Goal: Find specific page/section: Find specific page/section

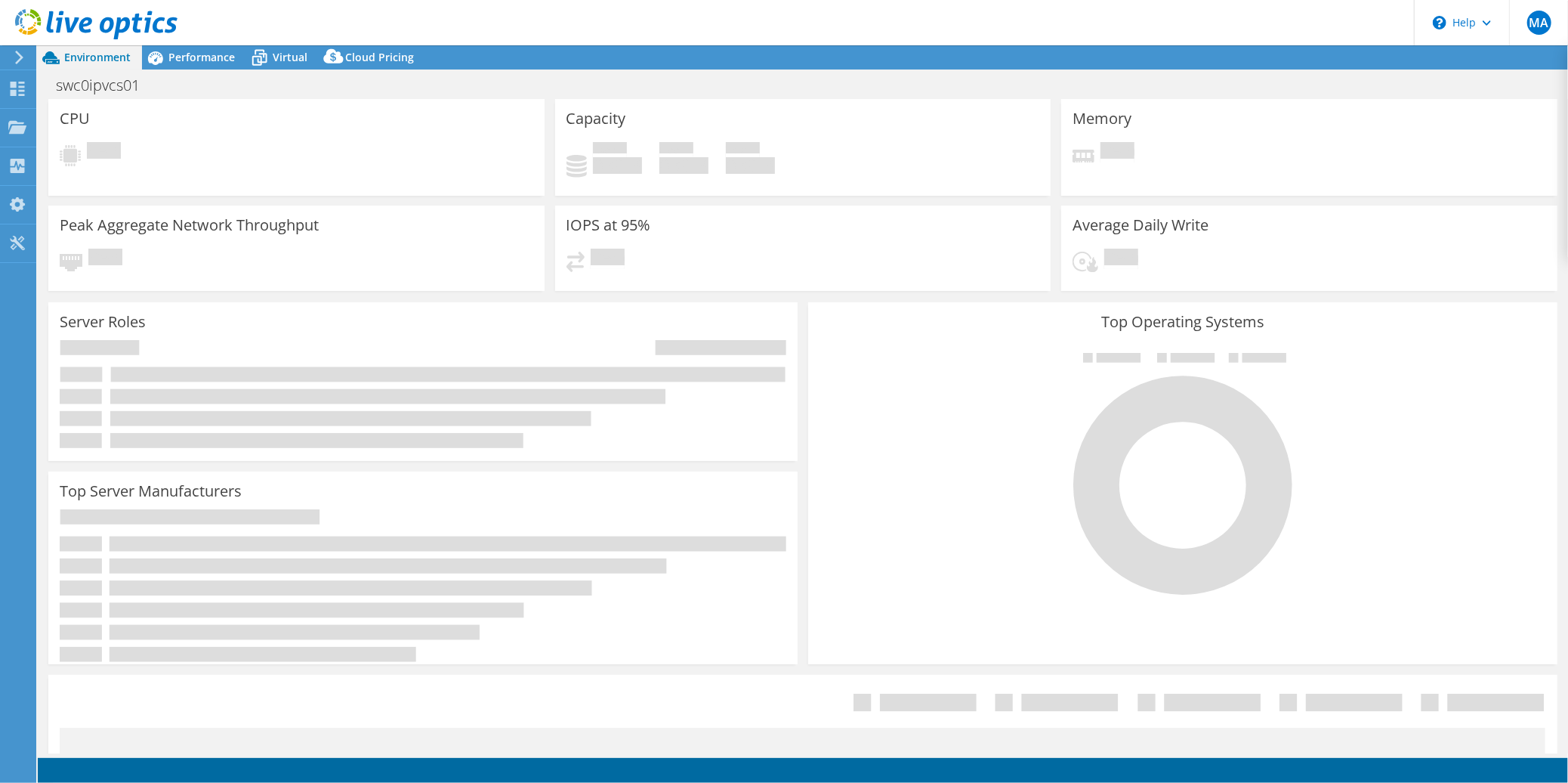
select select "[GEOGRAPHIC_DATA]"
select select "AUD"
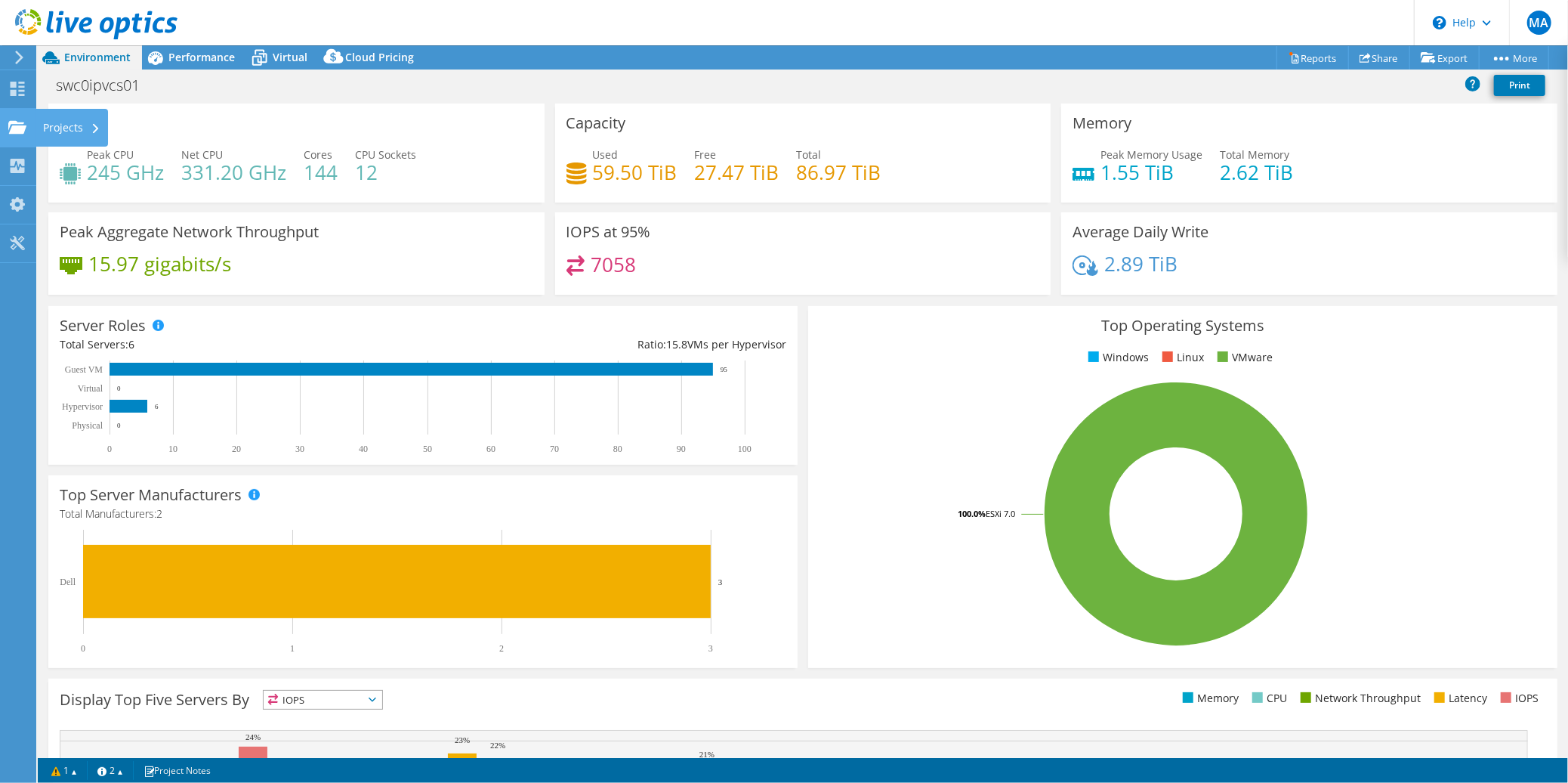
click at [18, 125] on use at bounding box center [17, 126] width 18 height 13
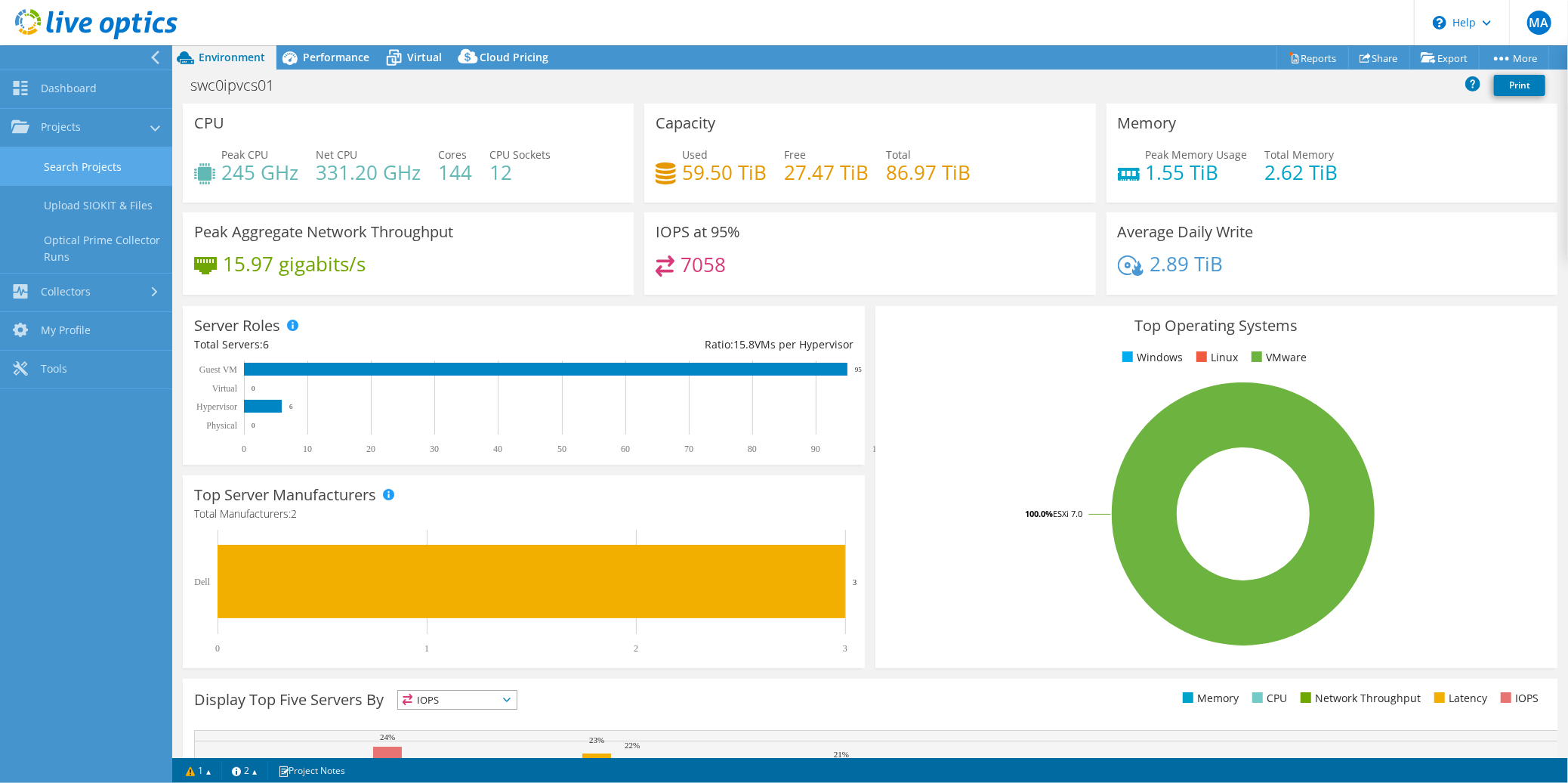
click at [96, 178] on link "Search Projects" at bounding box center [86, 167] width 172 height 39
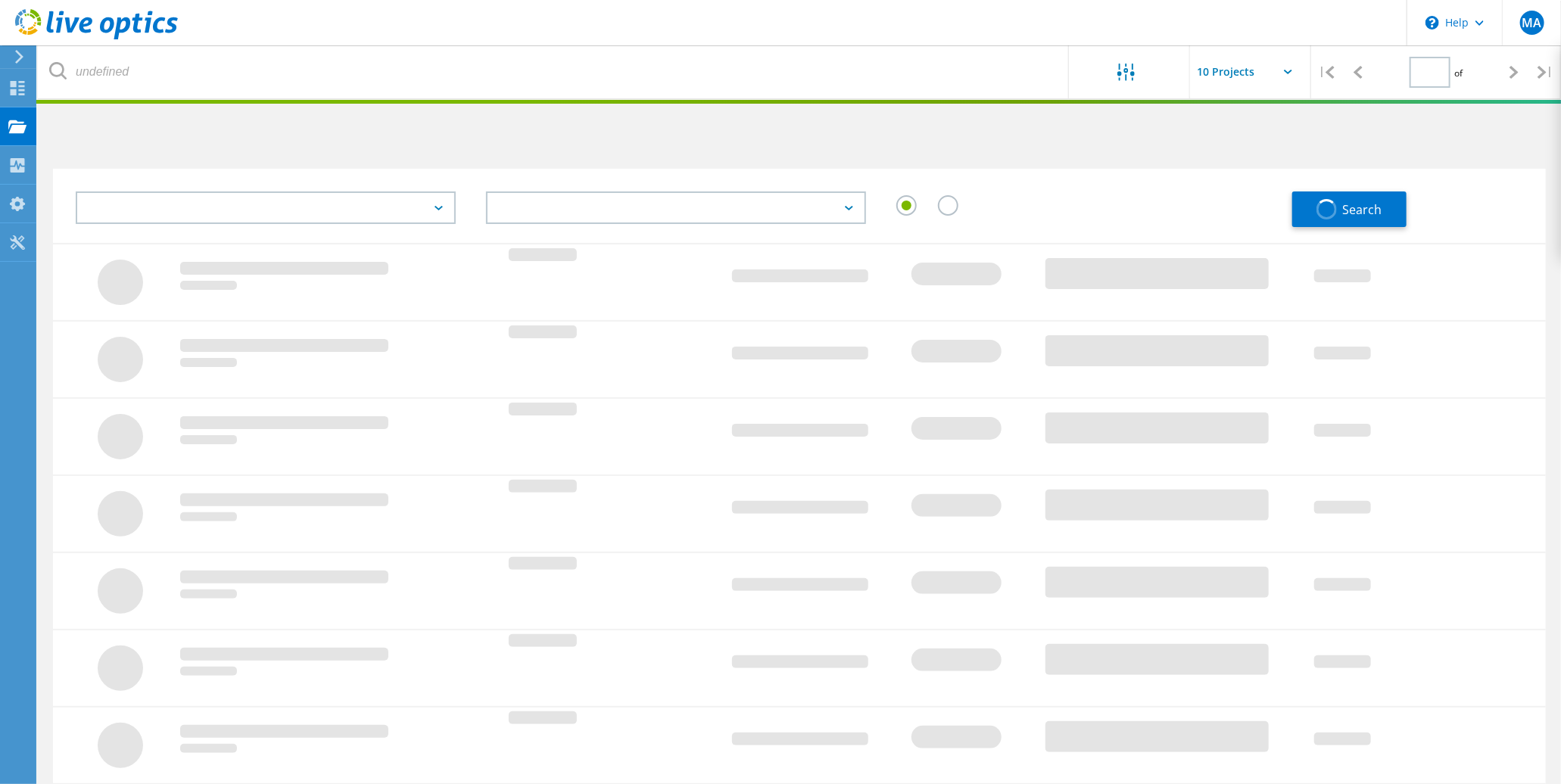
type input "1"
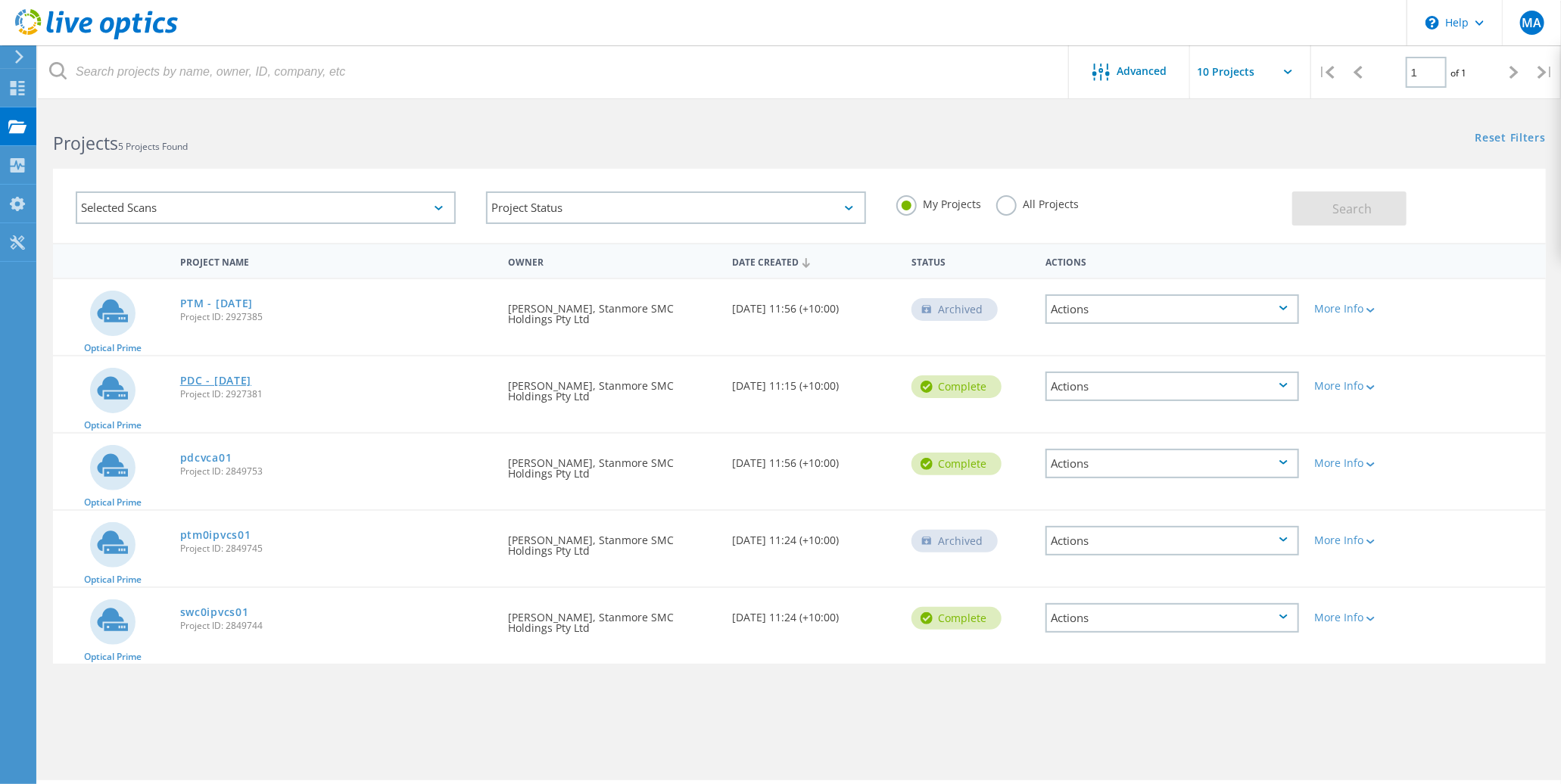
click at [241, 376] on link "PDC - [DATE]" at bounding box center [216, 380] width 71 height 11
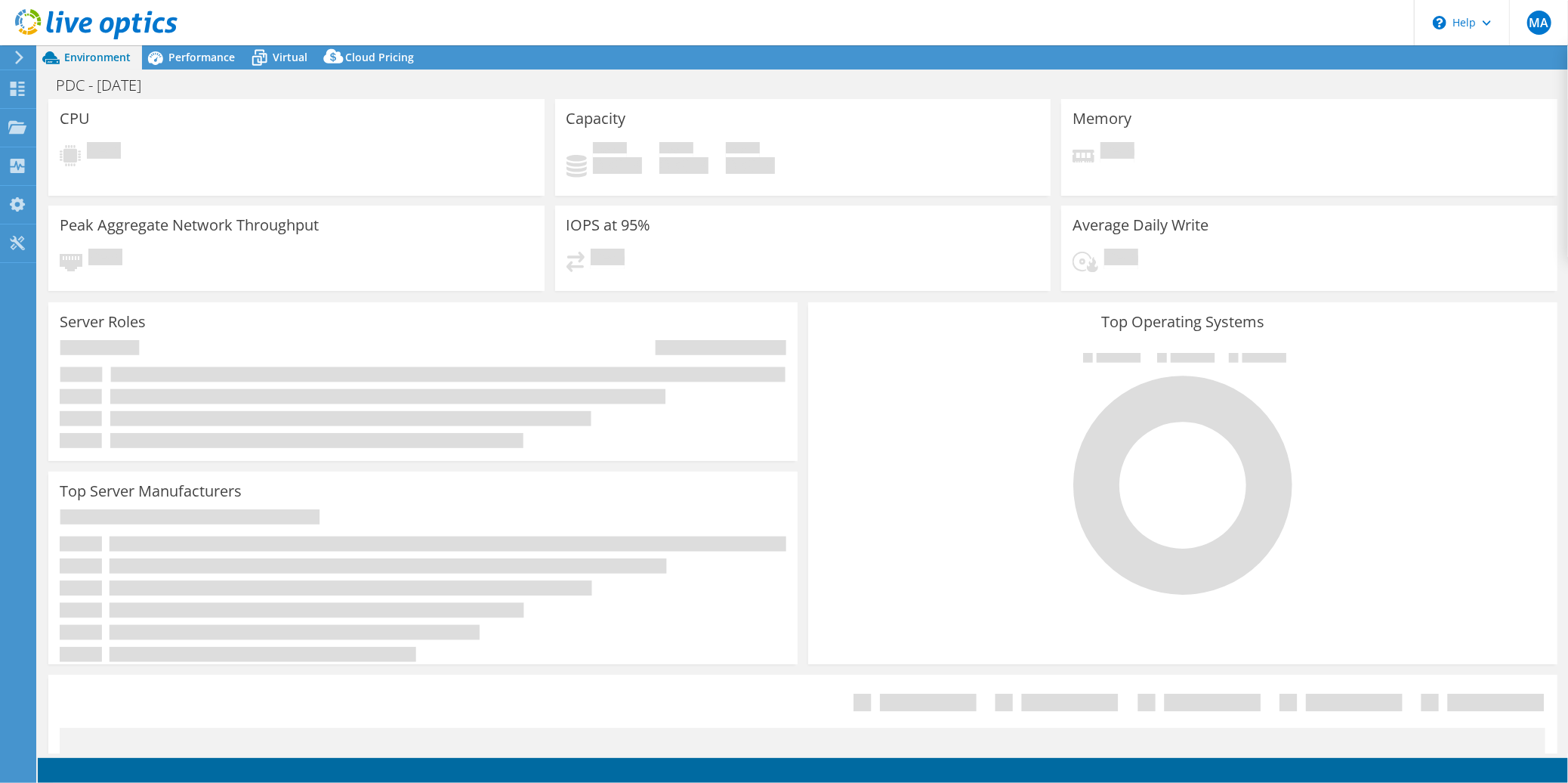
select select "USD"
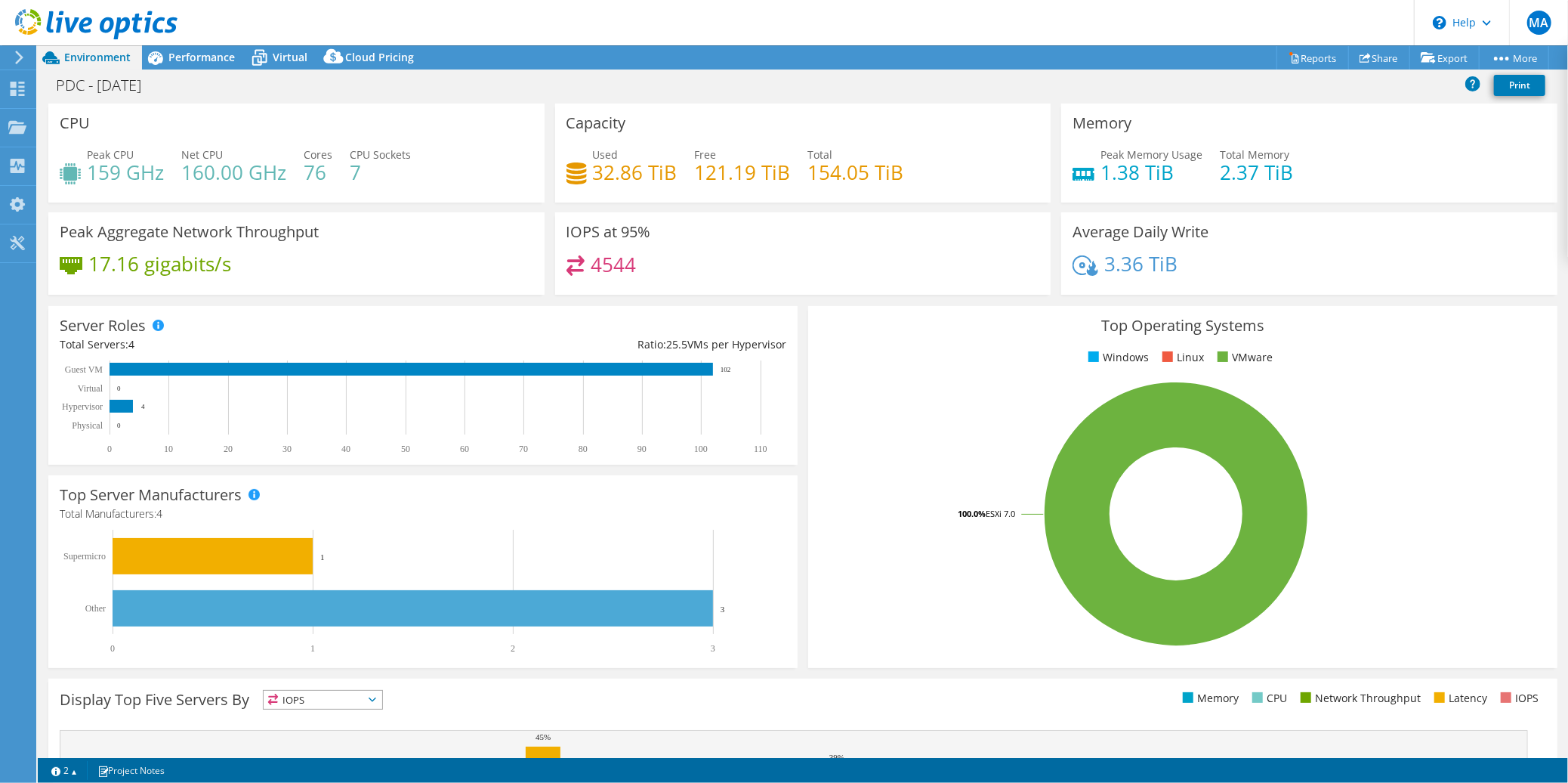
scroll to position [225, 0]
